Goal: Transaction & Acquisition: Subscribe to service/newsletter

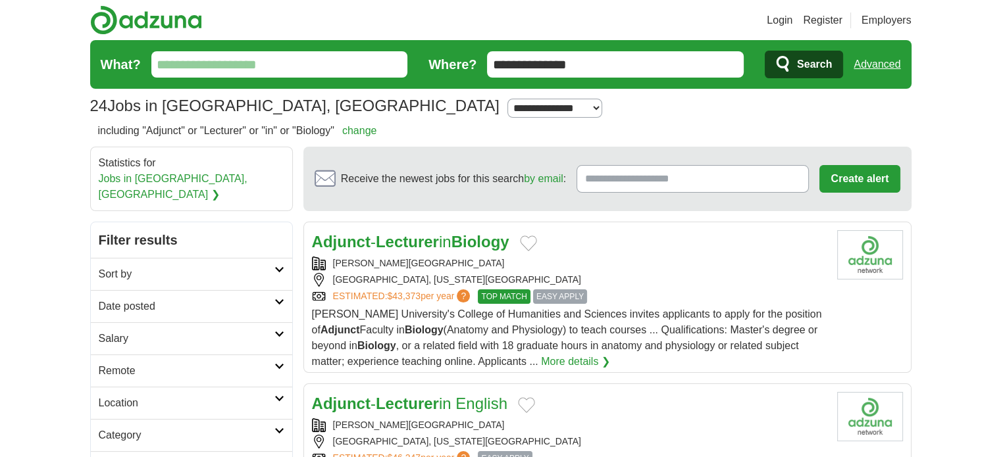
click at [282, 267] on icon at bounding box center [279, 270] width 10 height 7
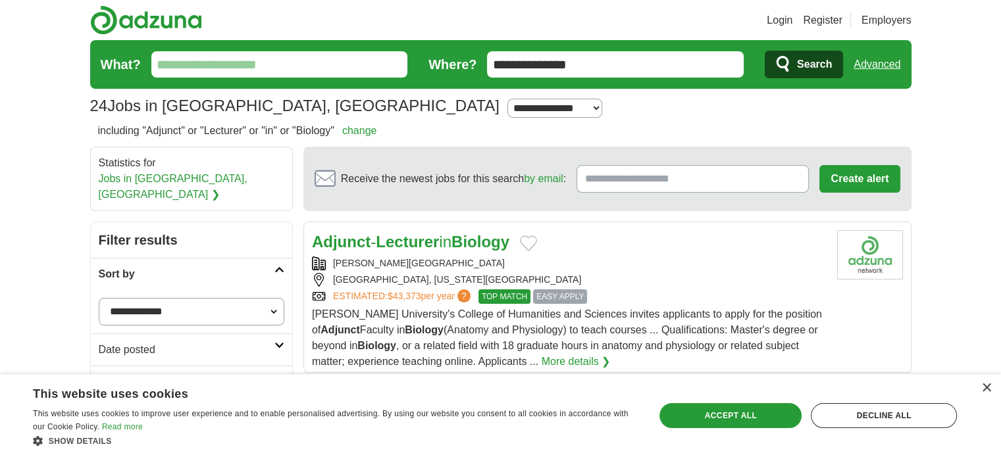
click at [217, 394] on div "This website uses cookies" at bounding box center [318, 392] width 571 height 20
click at [746, 423] on div "Accept all" at bounding box center [730, 415] width 142 height 25
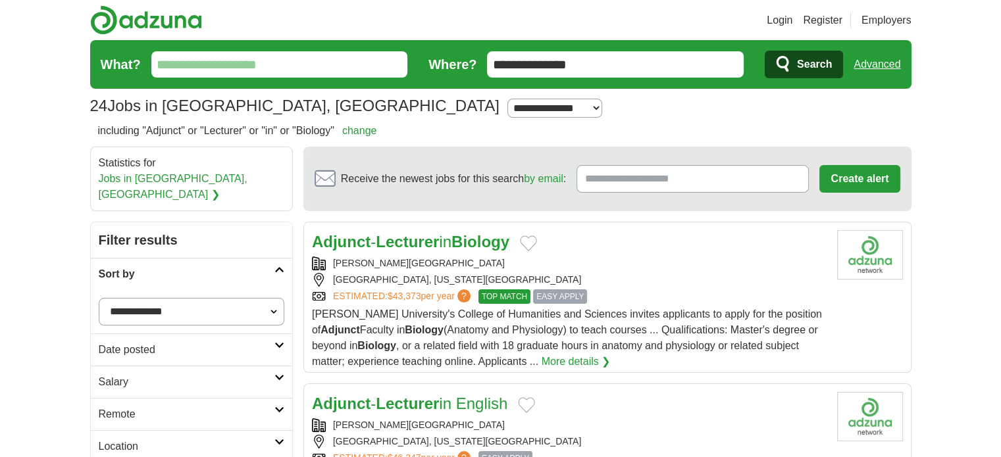
click at [145, 407] on h2 "Remote" at bounding box center [187, 415] width 176 height 16
click at [145, 430] on div "Remote jobs" at bounding box center [191, 446] width 201 height 32
click at [145, 440] on link "Remote jobs" at bounding box center [128, 445] width 59 height 11
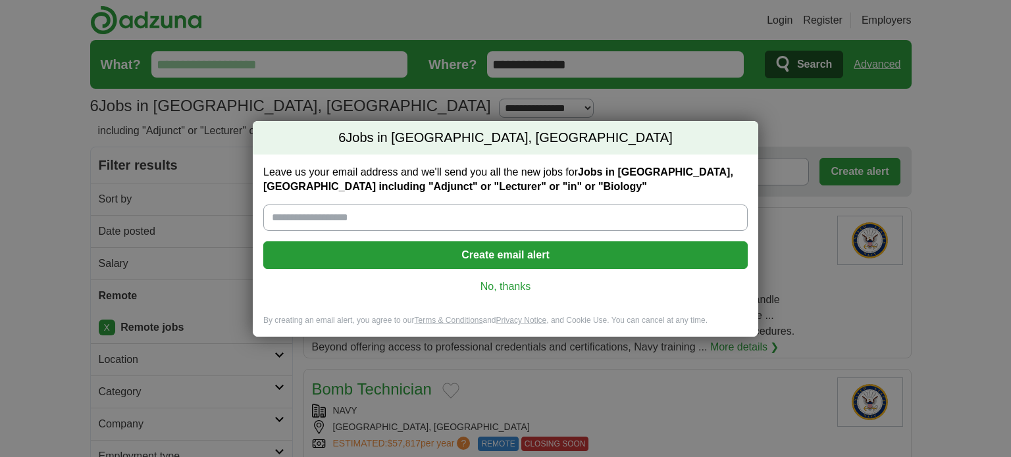
click at [608, 250] on button "Create email alert" at bounding box center [505, 256] width 484 height 28
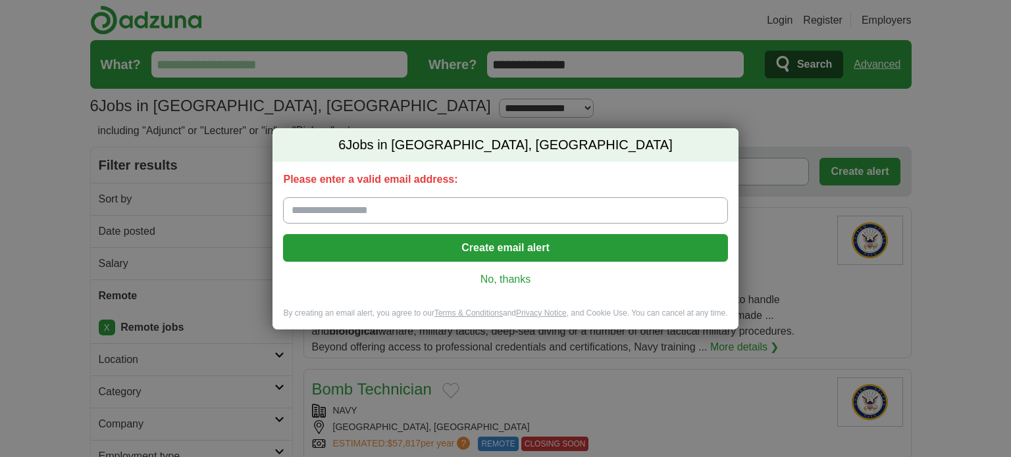
click at [612, 211] on input "Please enter a valid email address:" at bounding box center [505, 210] width 444 height 26
type input "**********"
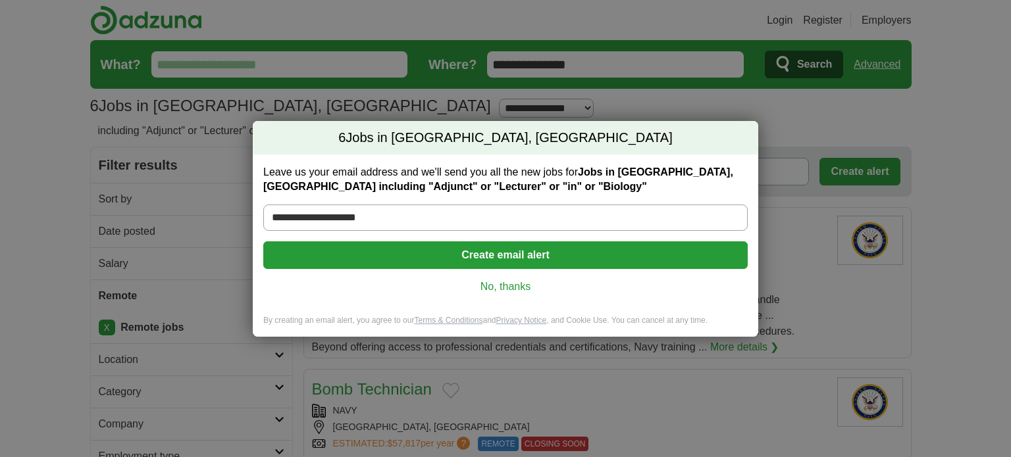
click at [502, 253] on button "Create email alert" at bounding box center [505, 256] width 484 height 28
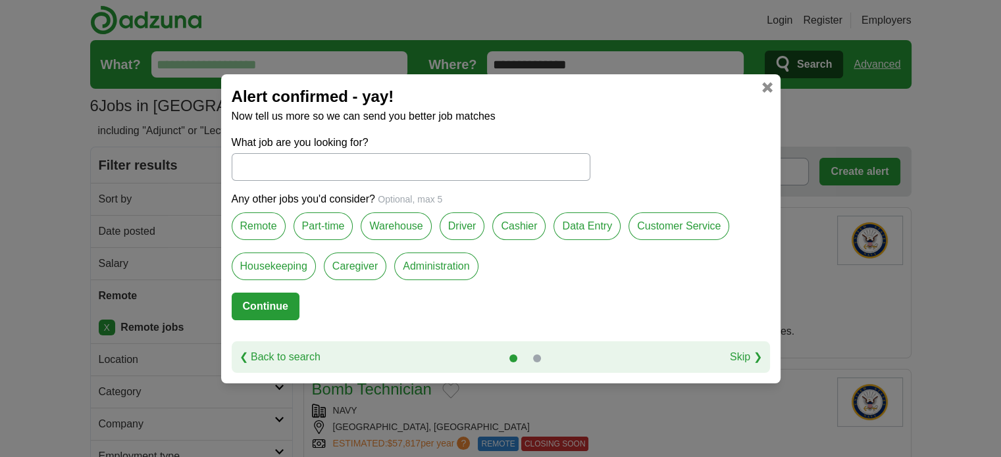
click at [763, 83] on link at bounding box center [767, 87] width 11 height 11
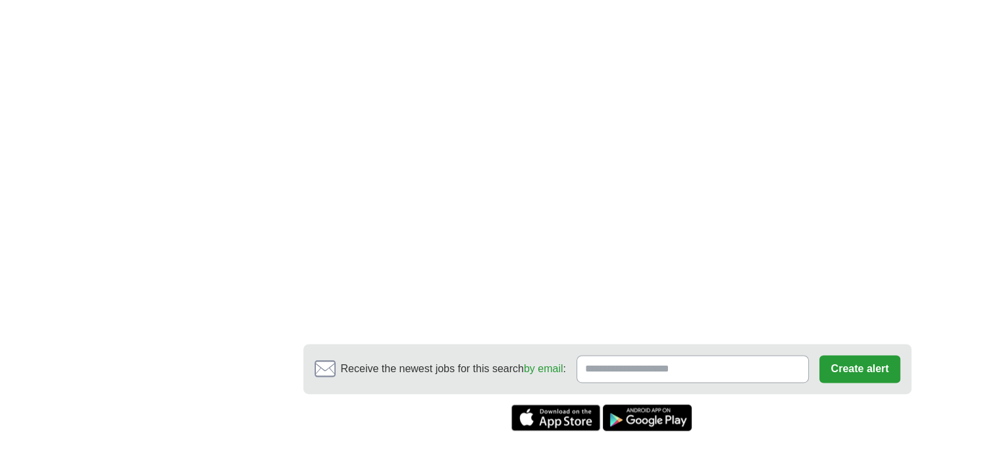
scroll to position [1780, 0]
